Goal: Find specific page/section: Find specific page/section

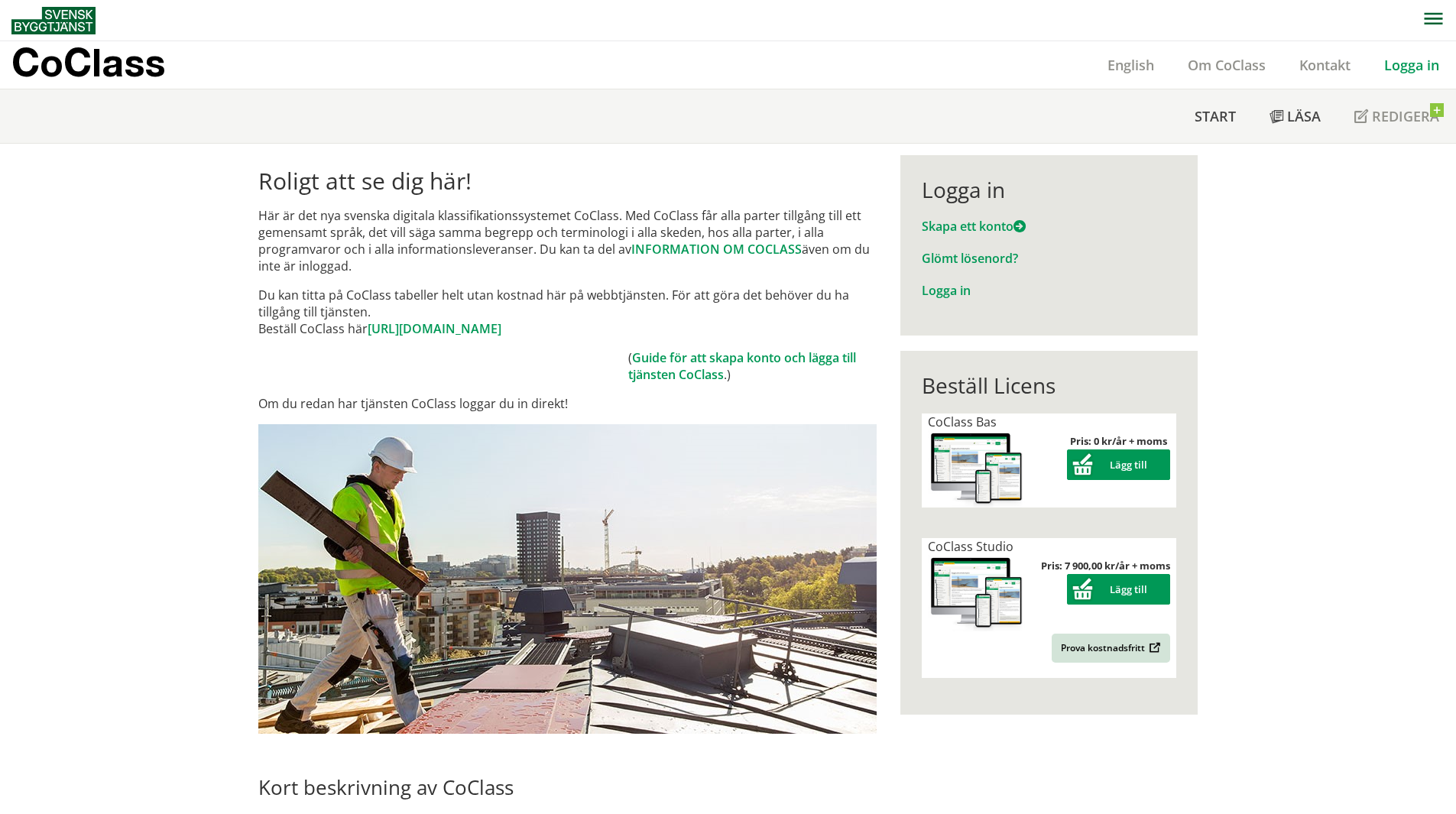
click at [947, 300] on div "Logga in Skapa ett konto Glömt lösenord? Logga in" at bounding box center [1049, 245] width 297 height 180
click at [936, 289] on link "Logga in" at bounding box center [946, 290] width 49 height 16
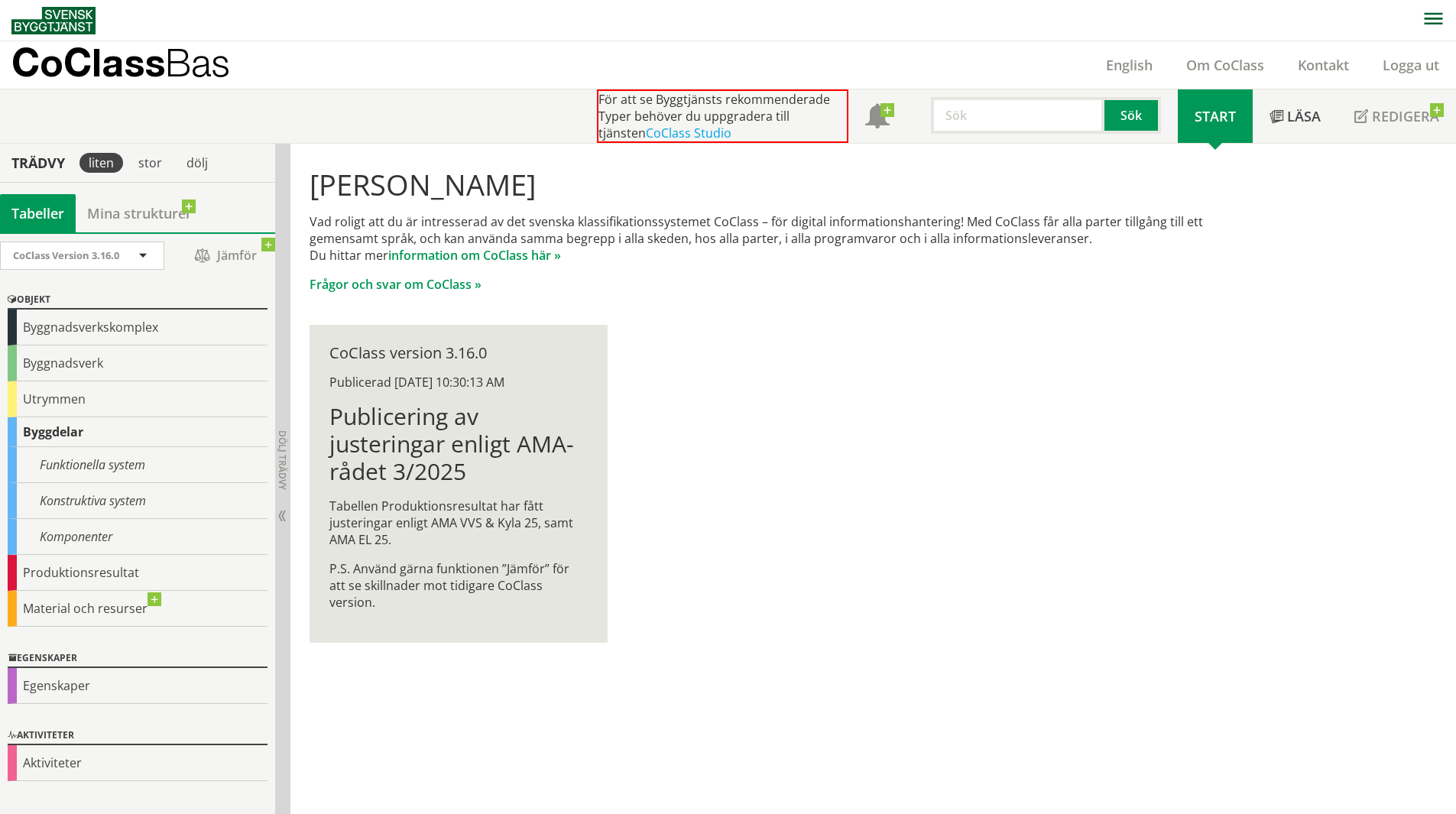
click at [1069, 392] on div "Hej Anton Andersson Vad roligt att du är intresserad av det svenska klassifikat…" at bounding box center [780, 406] width 978 height 523
click at [125, 491] on div "Konstruktiva system" at bounding box center [137, 500] width 260 height 36
